Goal: Task Accomplishment & Management: Manage account settings

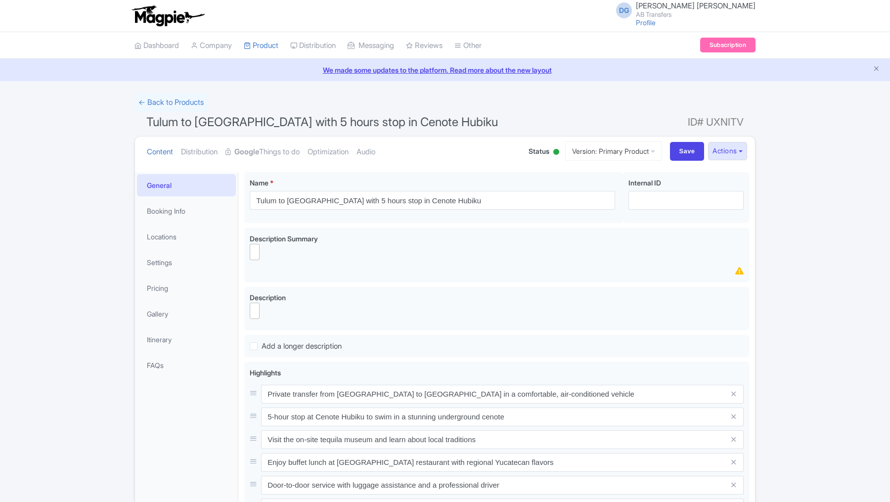
select select
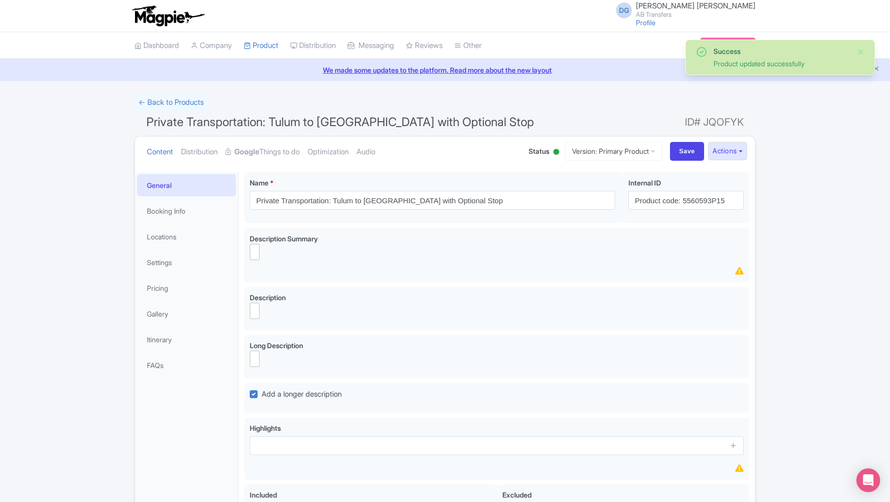
select select
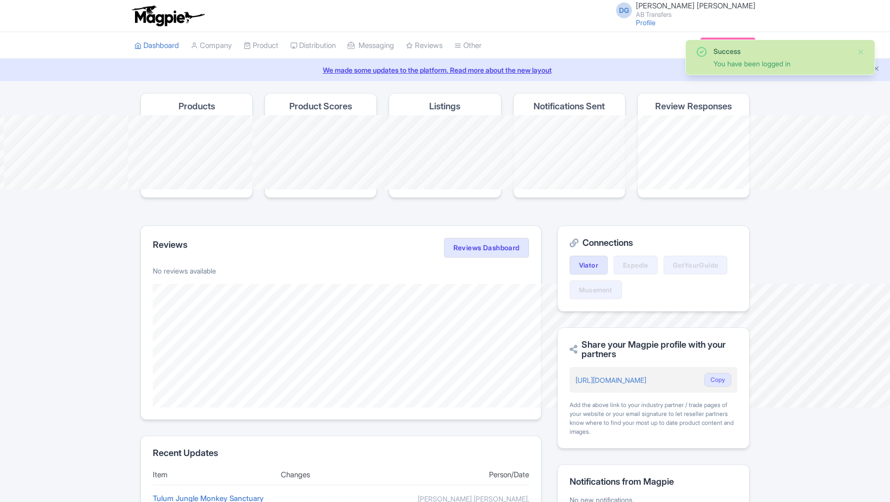
scroll to position [45, 0]
